Goal: Task Accomplishment & Management: Manage account settings

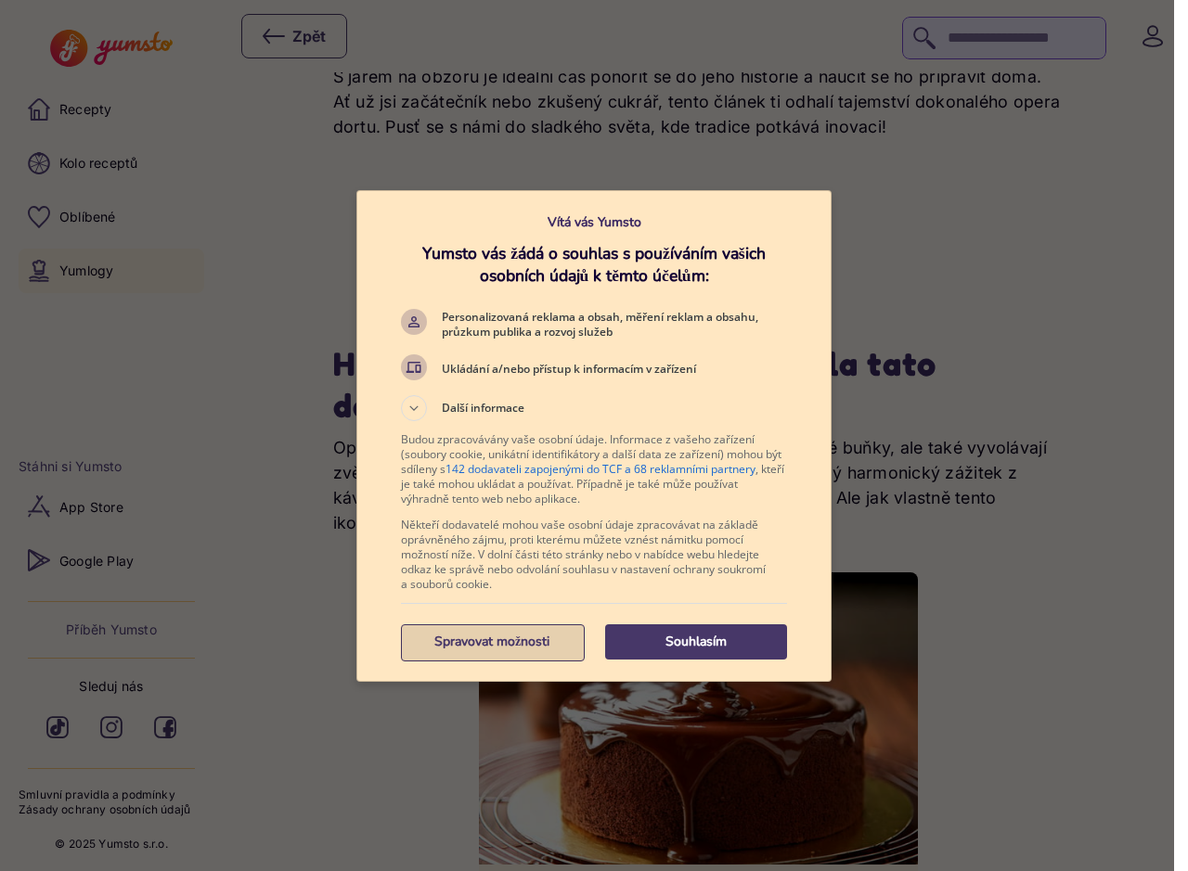
scroll to position [379, 0]
click at [499, 646] on p "Spravovat možnosti" at bounding box center [492, 642] width 182 height 19
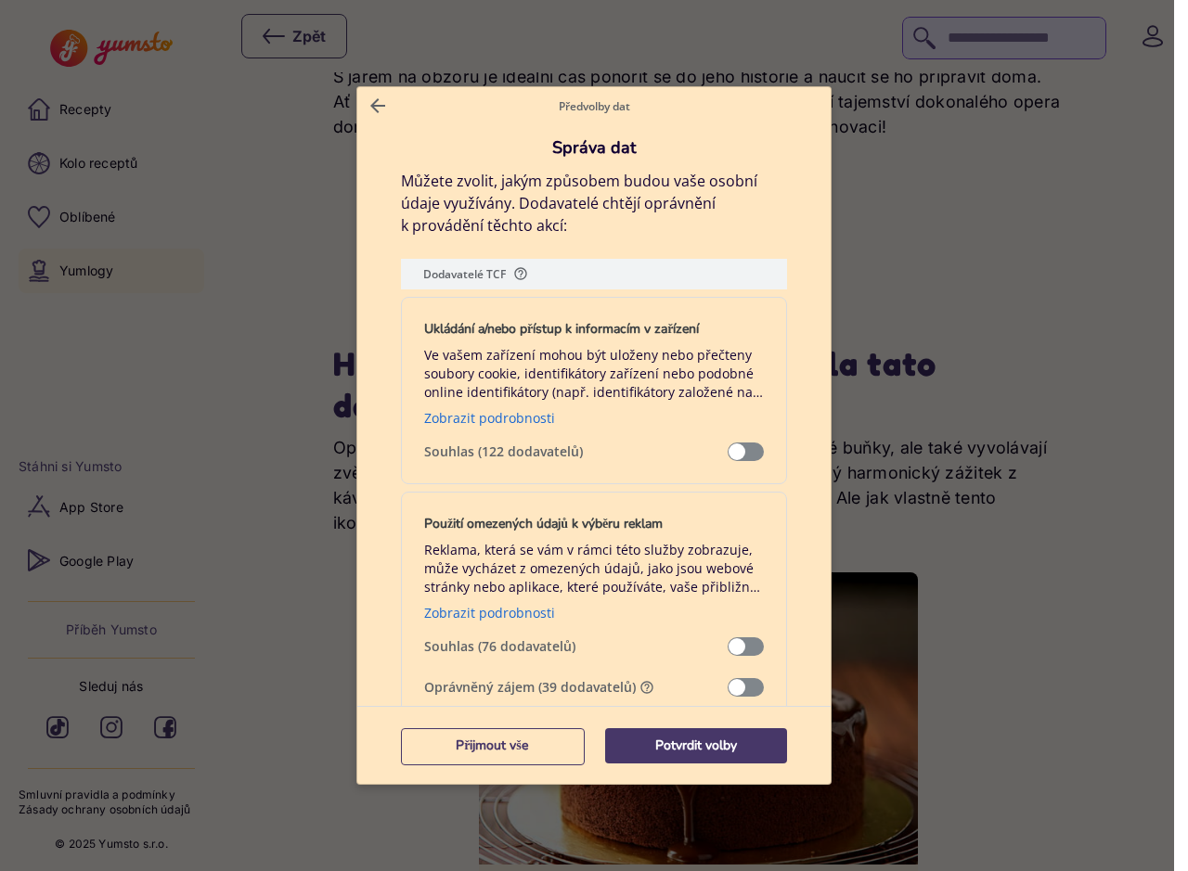
click at [744, 685] on span "Správa dat" at bounding box center [745, 687] width 36 height 19
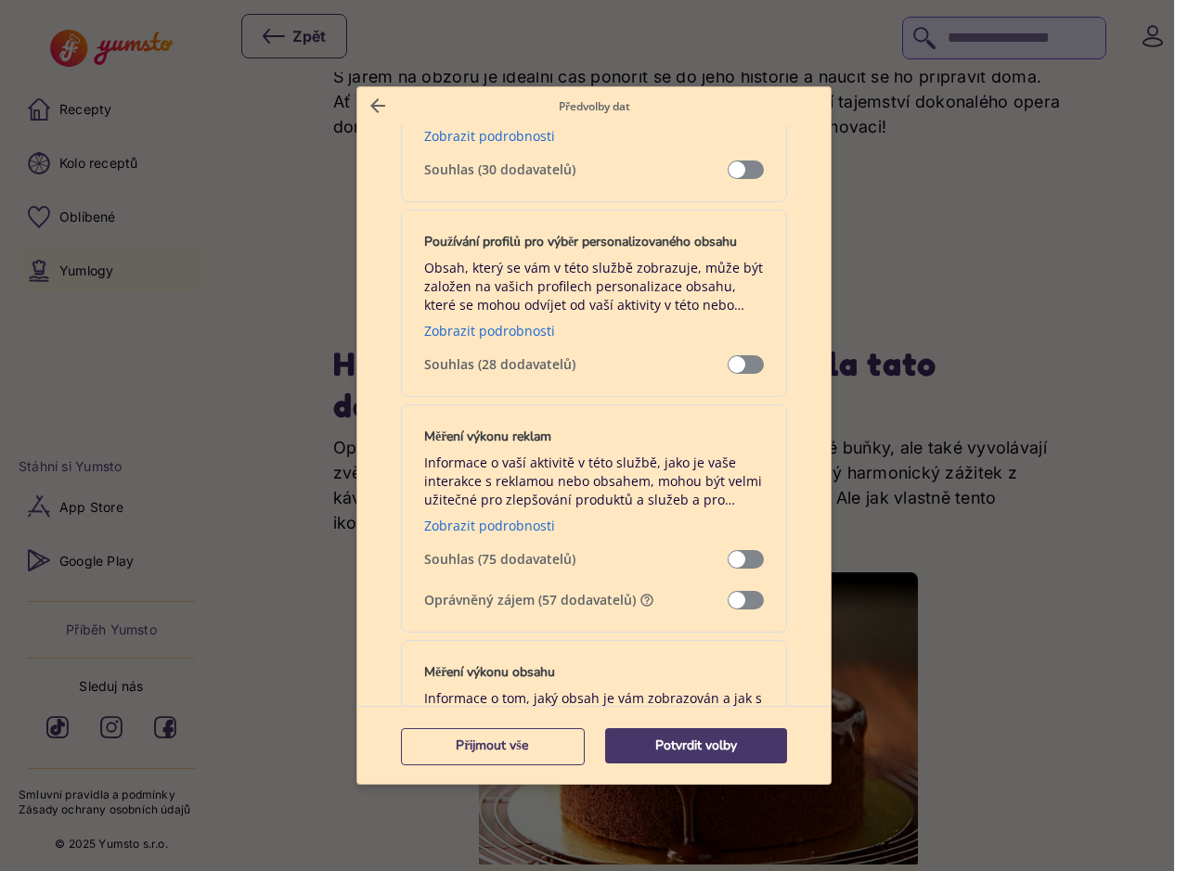
scroll to position [1347, 0]
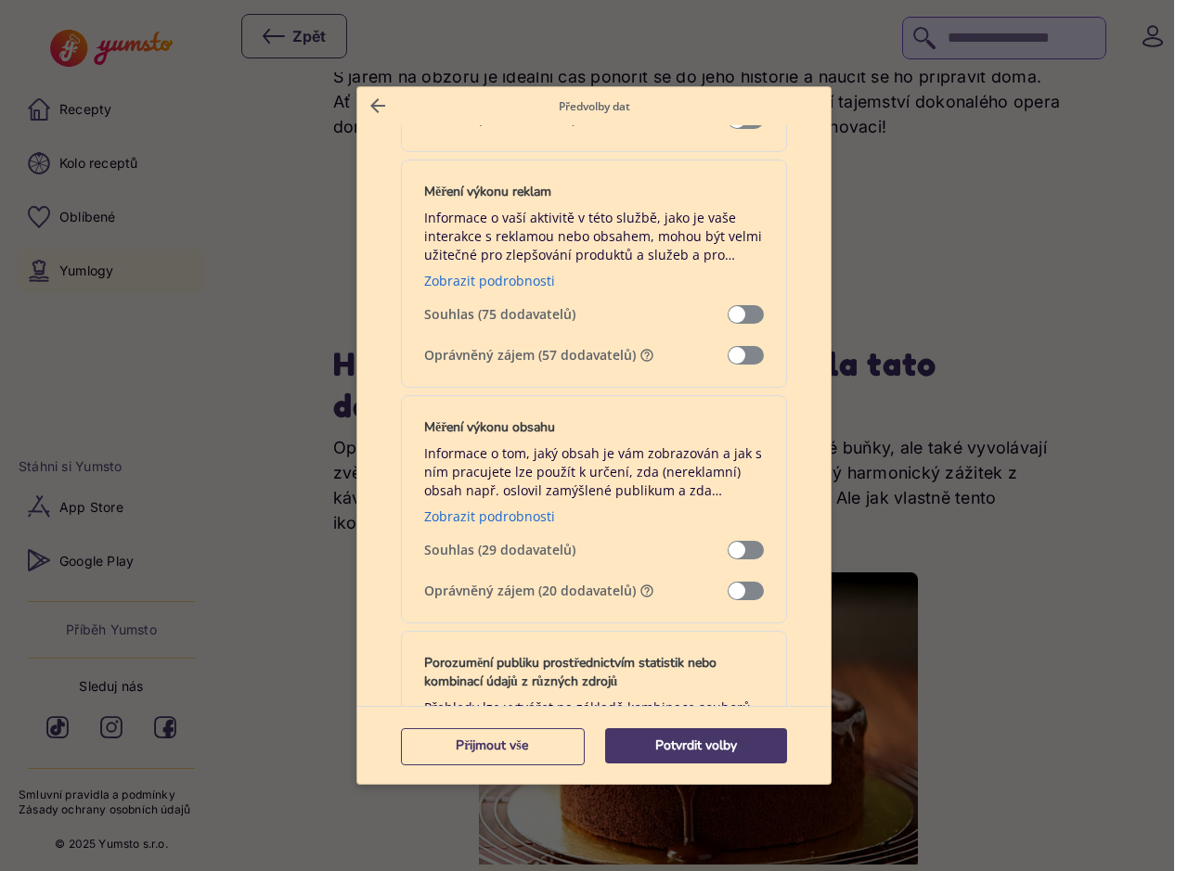
click at [743, 353] on span "Správa dat" at bounding box center [745, 355] width 36 height 19
click at [739, 583] on span "Správa dat" at bounding box center [745, 591] width 36 height 19
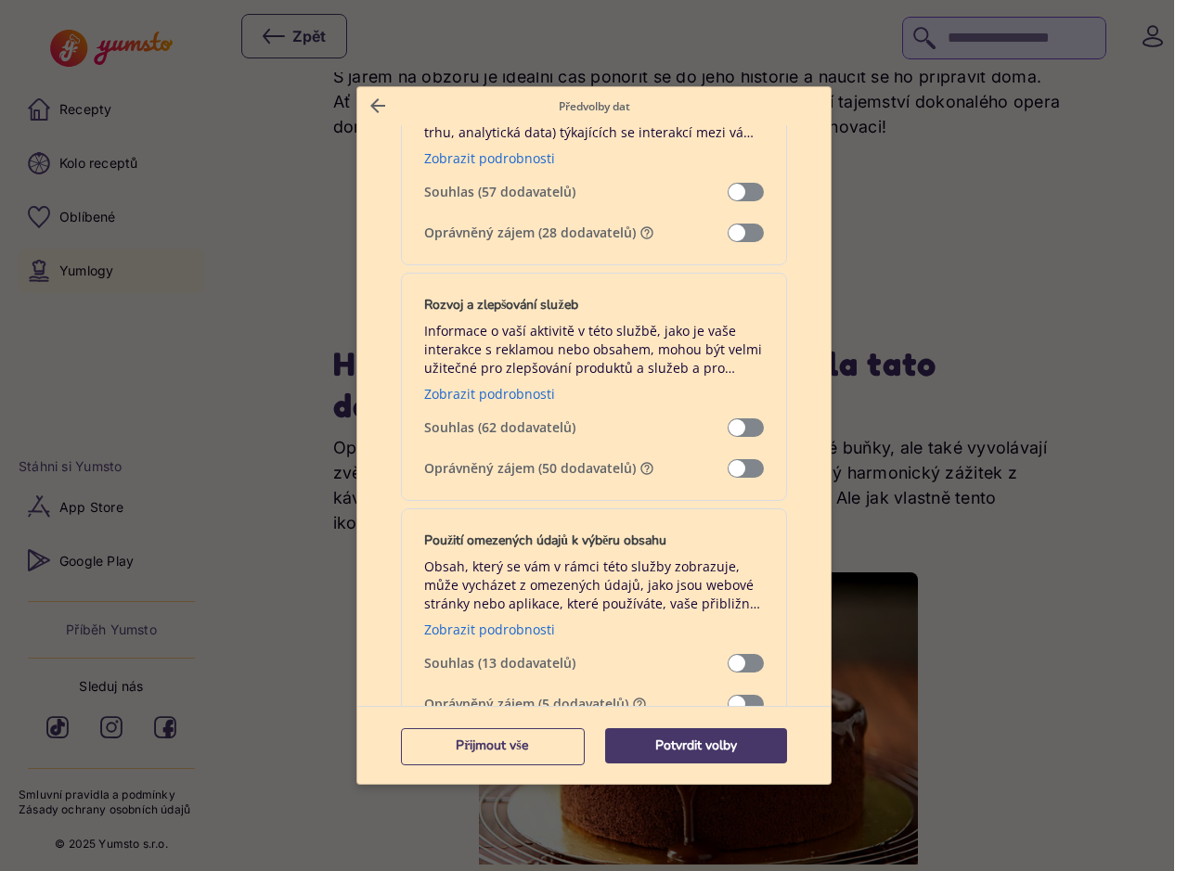
click at [746, 462] on div "Rozvoj a zlepšování služeb Informace o vaší aktivitě v této službě, jako je vaš…" at bounding box center [594, 387] width 386 height 228
click at [739, 464] on span "Správa dat" at bounding box center [745, 468] width 36 height 19
click at [733, 243] on div "Porozumění publiku prostřednictvím statistik nebo kombinací údajů z různých zdr…" at bounding box center [594, 142] width 386 height 247
click at [733, 230] on span "Správa dat" at bounding box center [745, 233] width 36 height 19
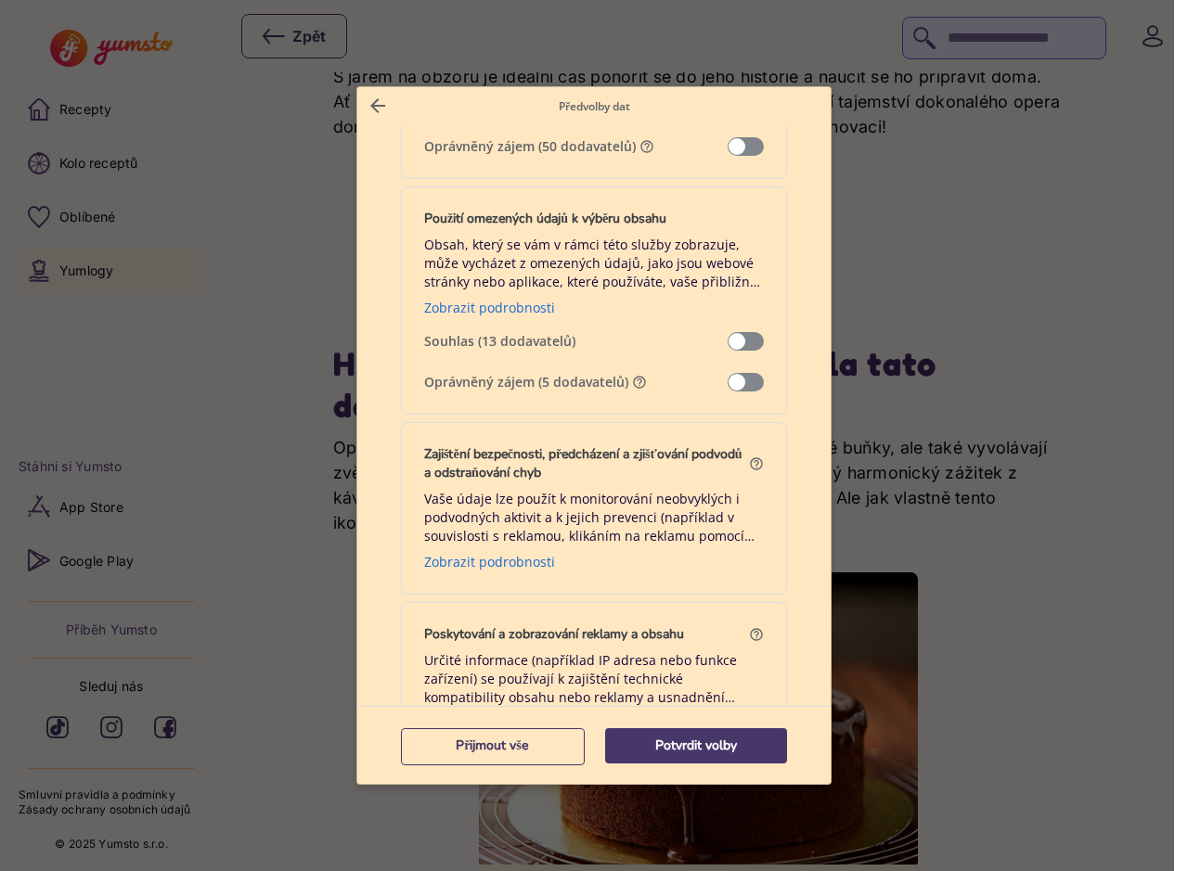
scroll to position [2327, 0]
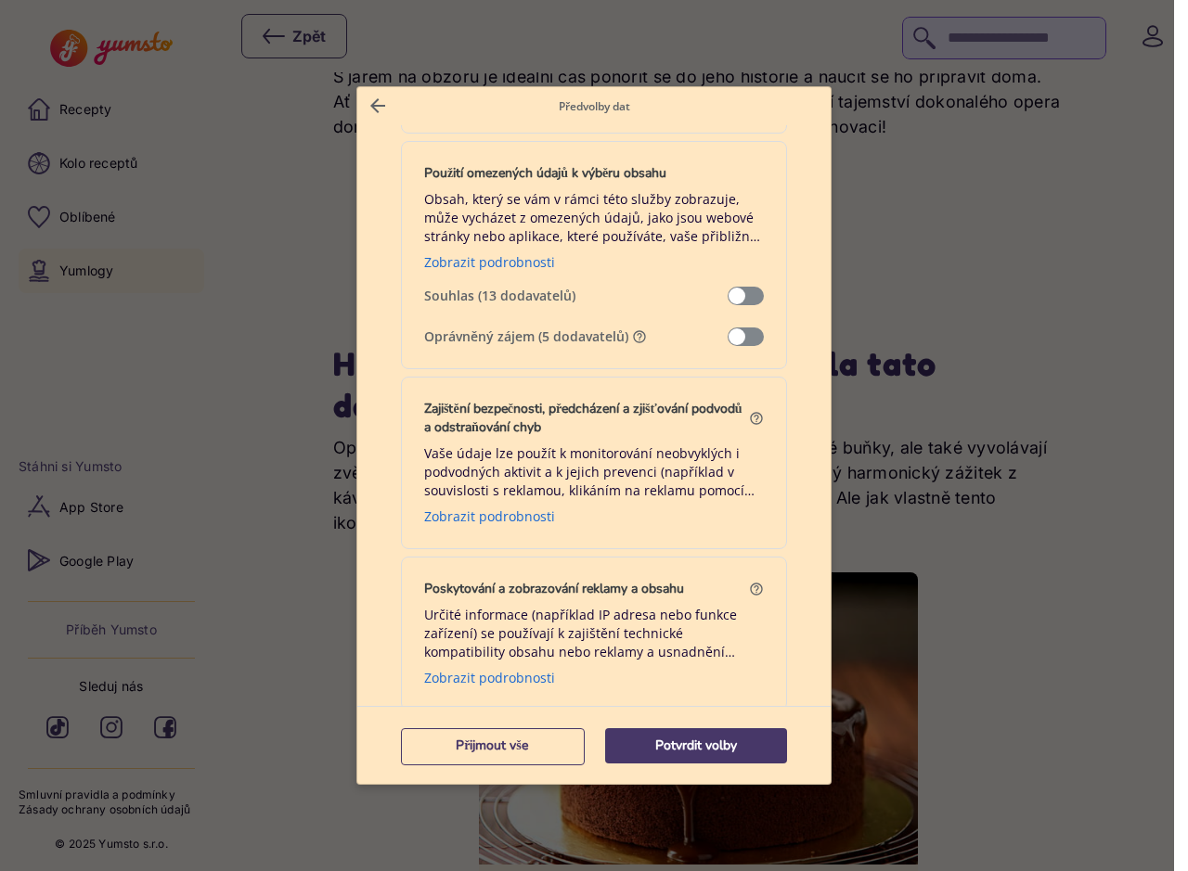
click at [732, 345] on span "Správa dat" at bounding box center [745, 337] width 36 height 19
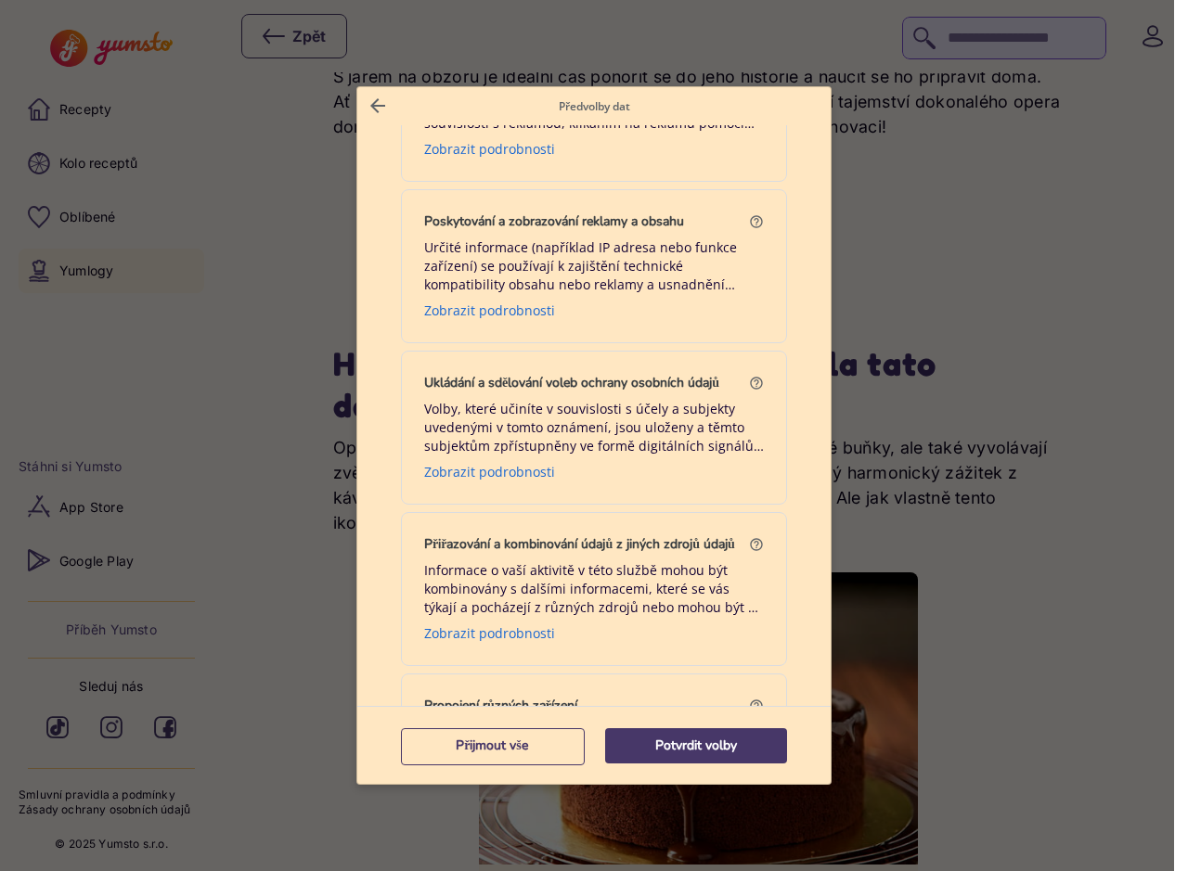
scroll to position [3307, 0]
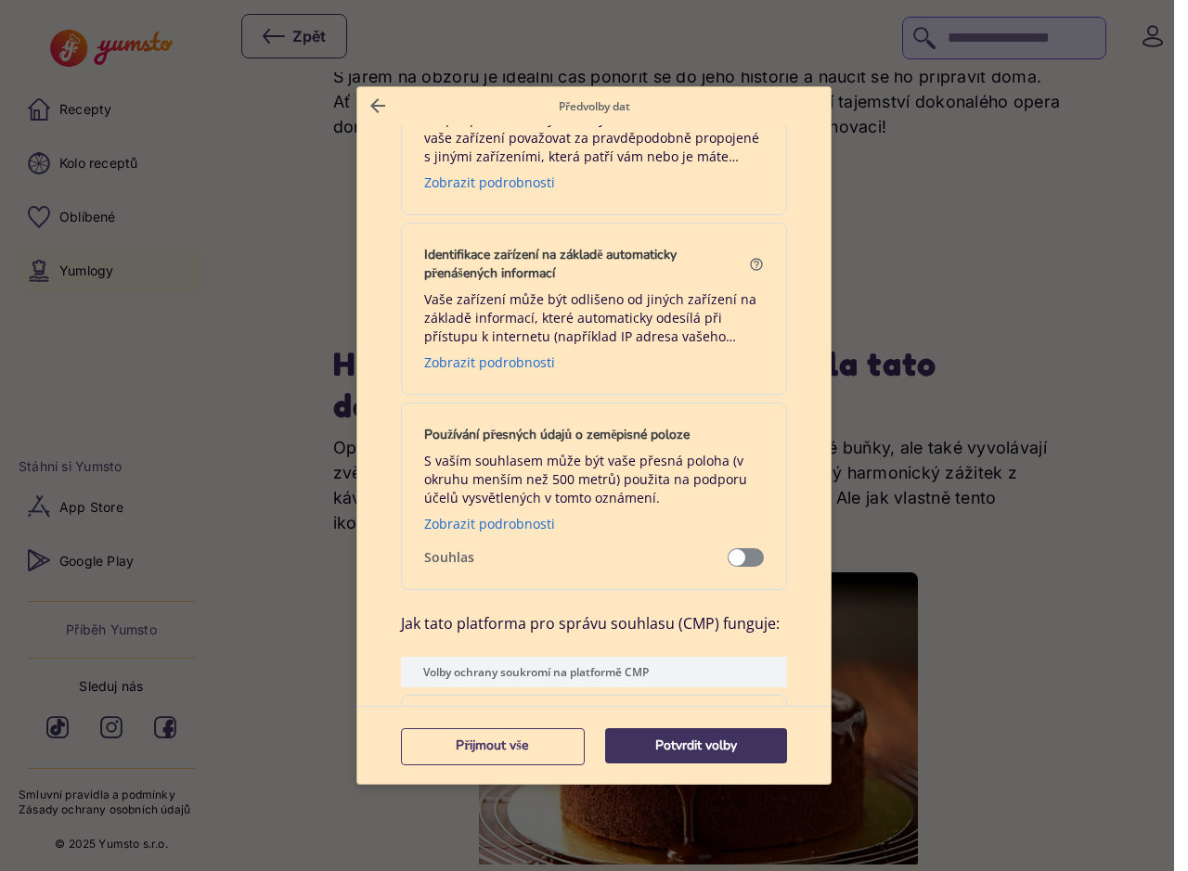
click at [676, 747] on p "Potvrdit volby" at bounding box center [696, 746] width 182 height 19
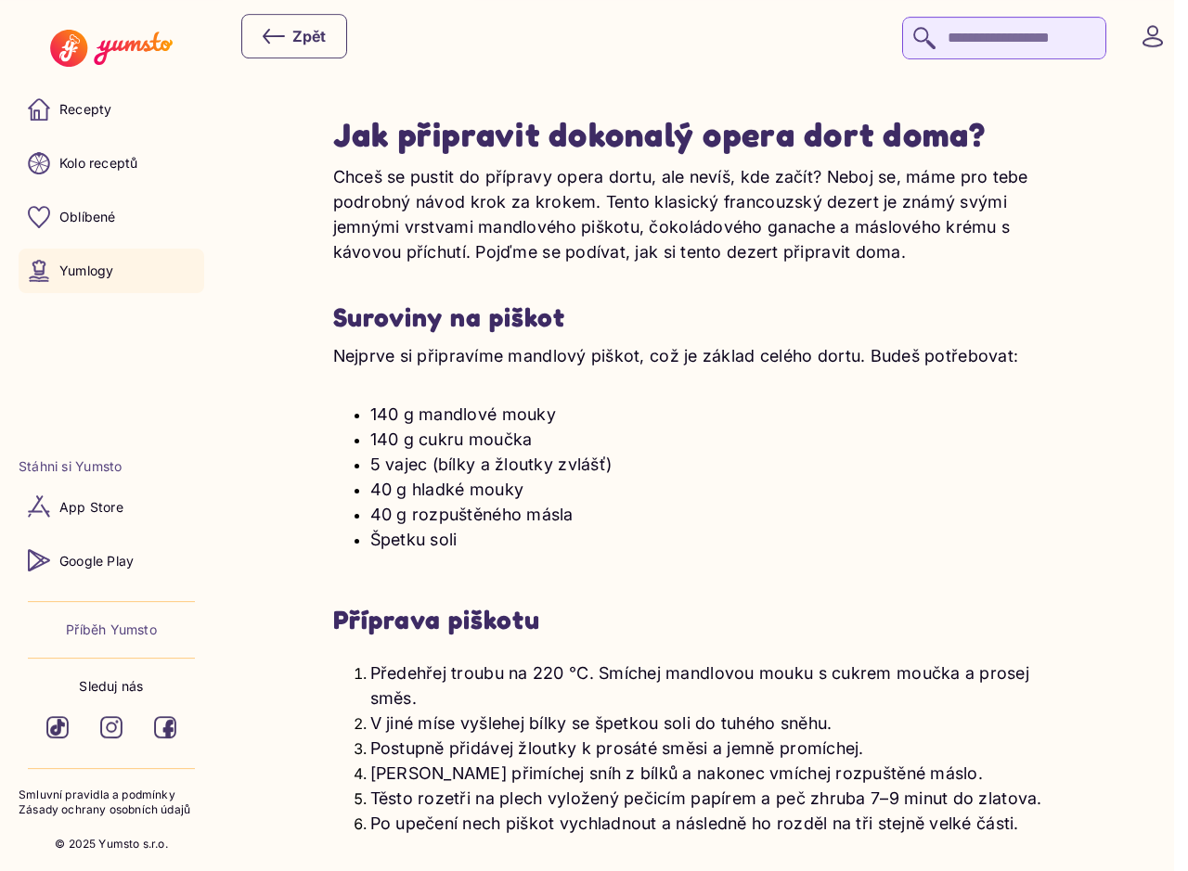
scroll to position [3596, 0]
